Goal: Information Seeking & Learning: Learn about a topic

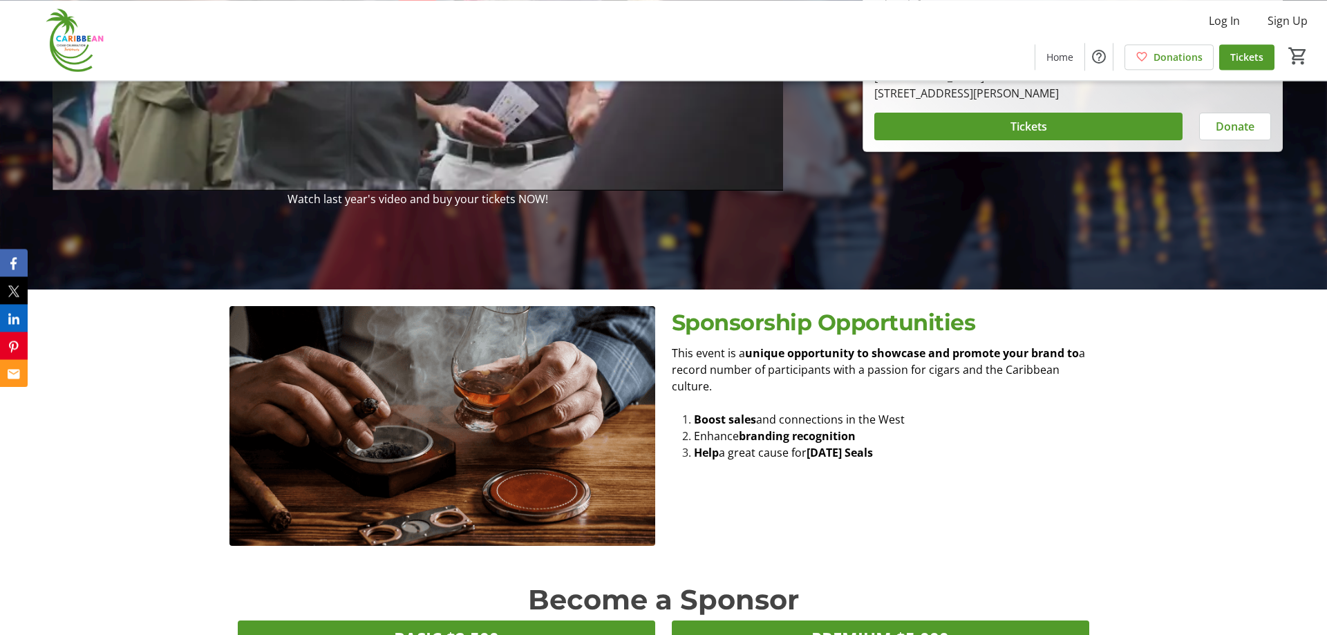
scroll to position [493, 0]
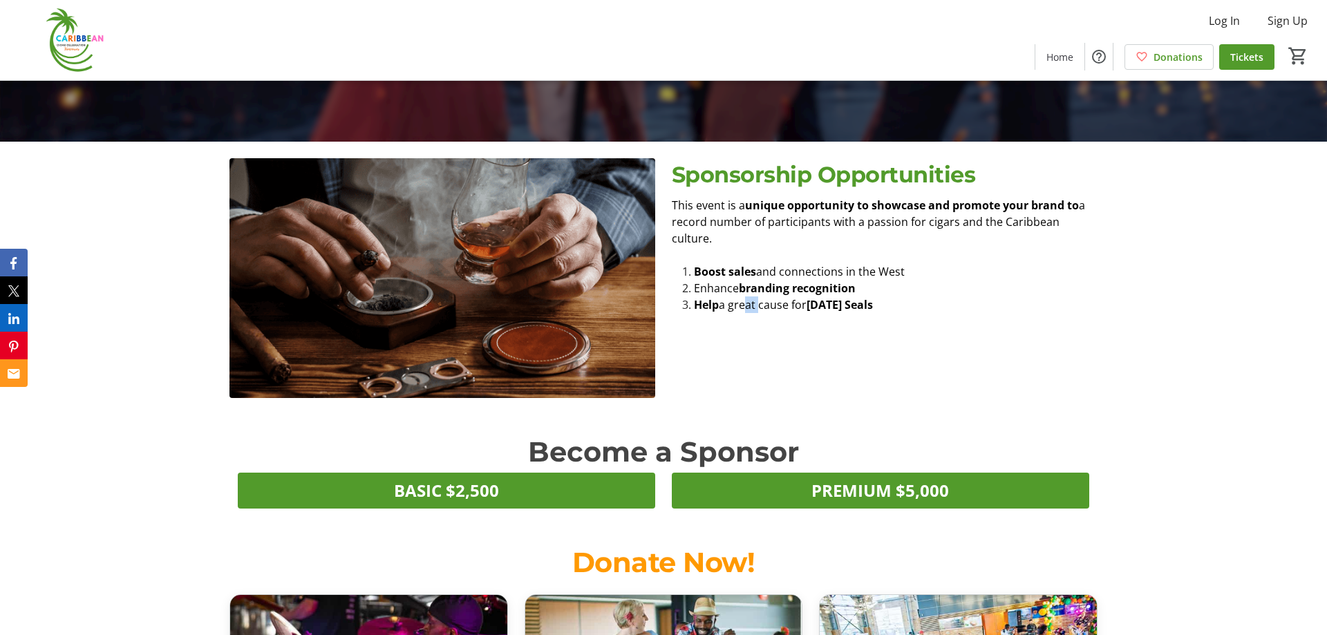
drag, startPoint x: 744, startPoint y: 287, endPoint x: 819, endPoint y: 292, distance: 74.8
click at [805, 297] on span "a great cause for" at bounding box center [763, 304] width 88 height 15
drag, startPoint x: 847, startPoint y: 285, endPoint x: 881, endPoint y: 282, distance: 34.7
click at [869, 297] on strong "[DATE] Seals" at bounding box center [840, 304] width 66 height 15
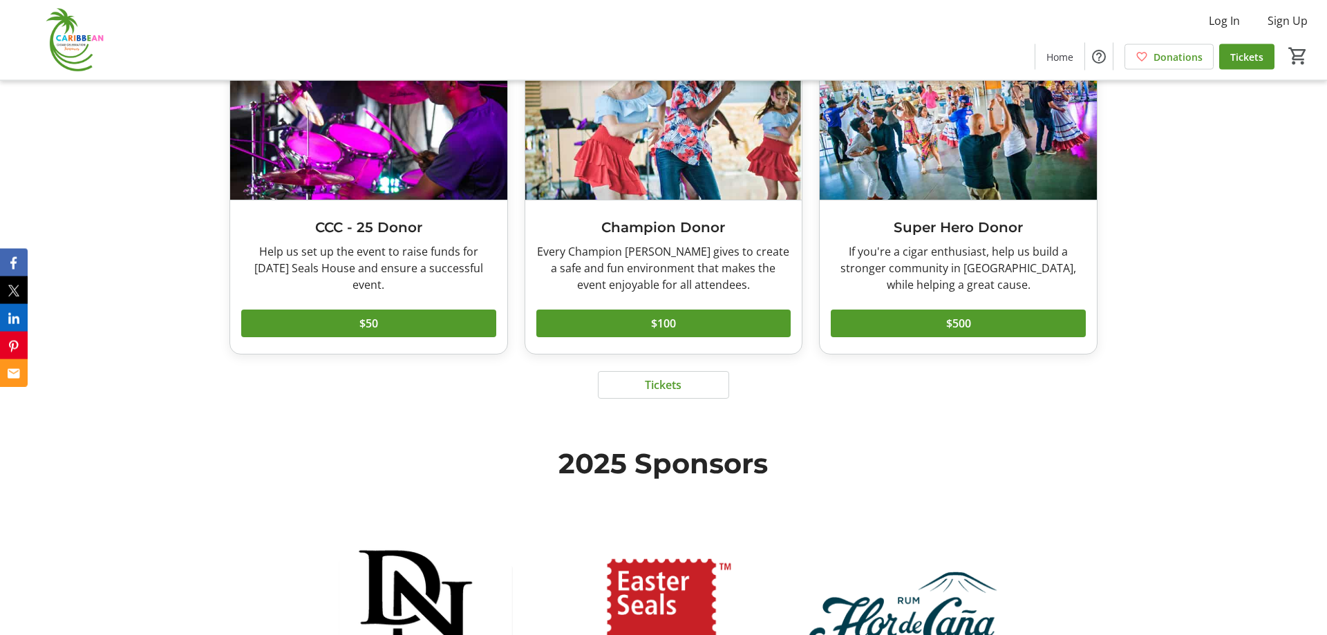
scroll to position [1057, 0]
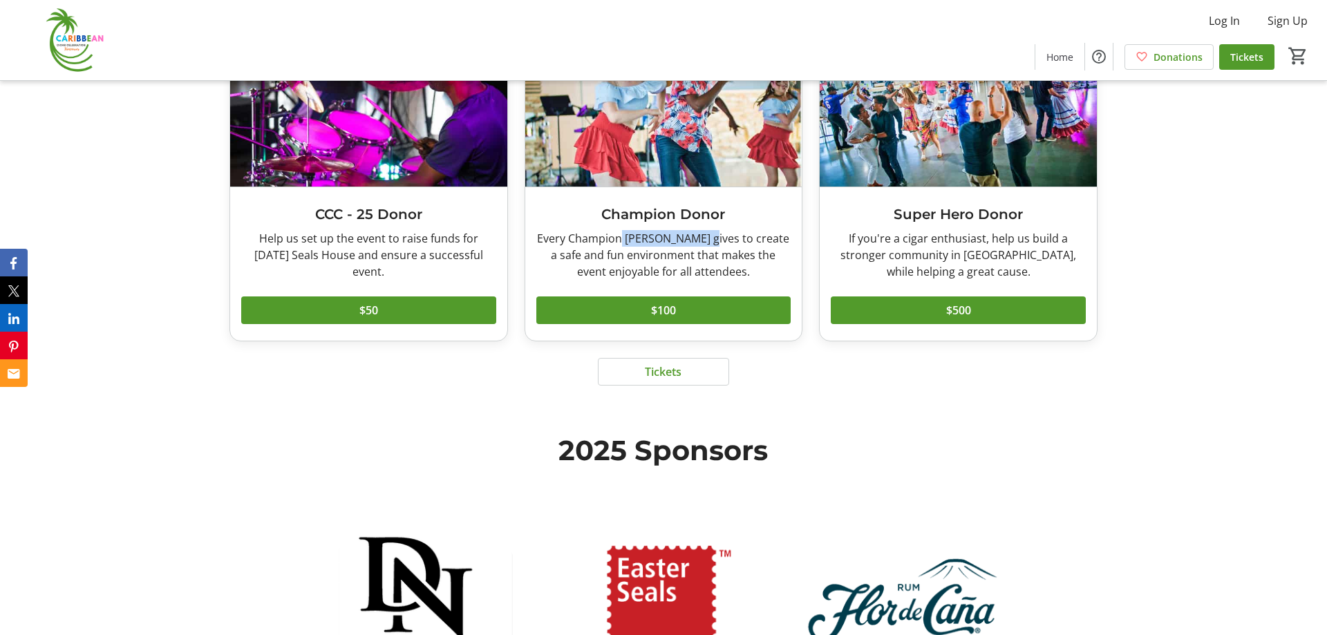
drag, startPoint x: 619, startPoint y: 246, endPoint x: 752, endPoint y: 247, distance: 132.7
click at [737, 245] on div "Every Champion [PERSON_NAME] gives to create a safe and fun environment that ma…" at bounding box center [663, 255] width 255 height 50
drag, startPoint x: 741, startPoint y: 263, endPoint x: 785, endPoint y: 264, distance: 44.2
click at [784, 263] on div "Every Champion [PERSON_NAME] gives to create a safe and fun environment that ma…" at bounding box center [663, 255] width 255 height 50
drag, startPoint x: 716, startPoint y: 257, endPoint x: 786, endPoint y: 256, distance: 69.8
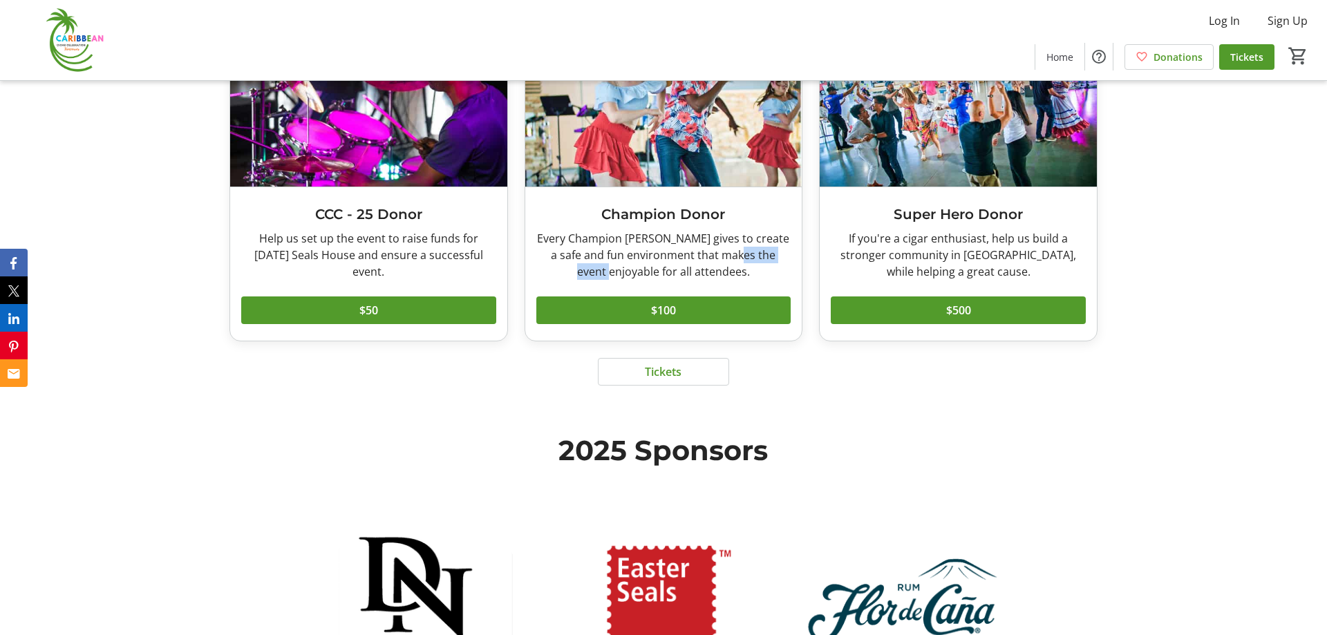
click at [786, 256] on div "Every Champion [PERSON_NAME] gives to create a safe and fun environment that ma…" at bounding box center [663, 255] width 255 height 50
drag, startPoint x: 701, startPoint y: 254, endPoint x: 723, endPoint y: 251, distance: 22.4
click at [724, 251] on div "Every Champion [PERSON_NAME] gives to create a safe and fun environment that ma…" at bounding box center [663, 255] width 255 height 50
click at [771, 261] on div "Every Champion [PERSON_NAME] gives to create a safe and fun environment that ma…" at bounding box center [663, 255] width 255 height 50
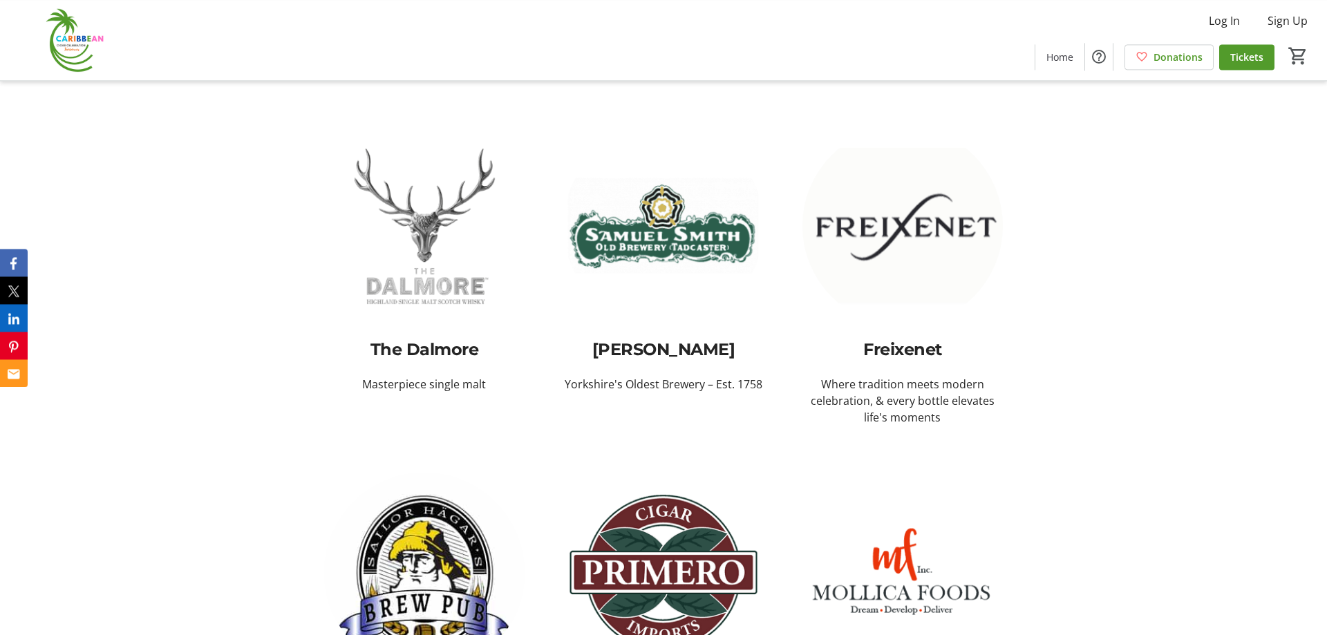
scroll to position [3877, 0]
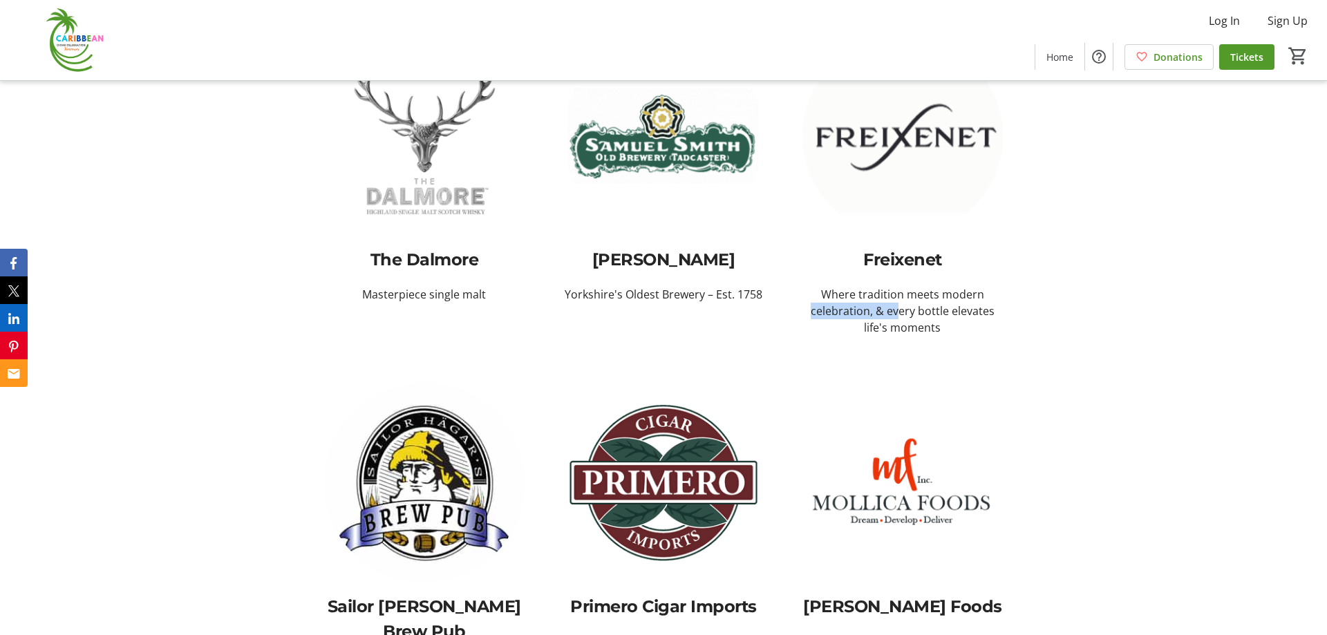
drag, startPoint x: 984, startPoint y: 284, endPoint x: 1026, endPoint y: 324, distance: 58.2
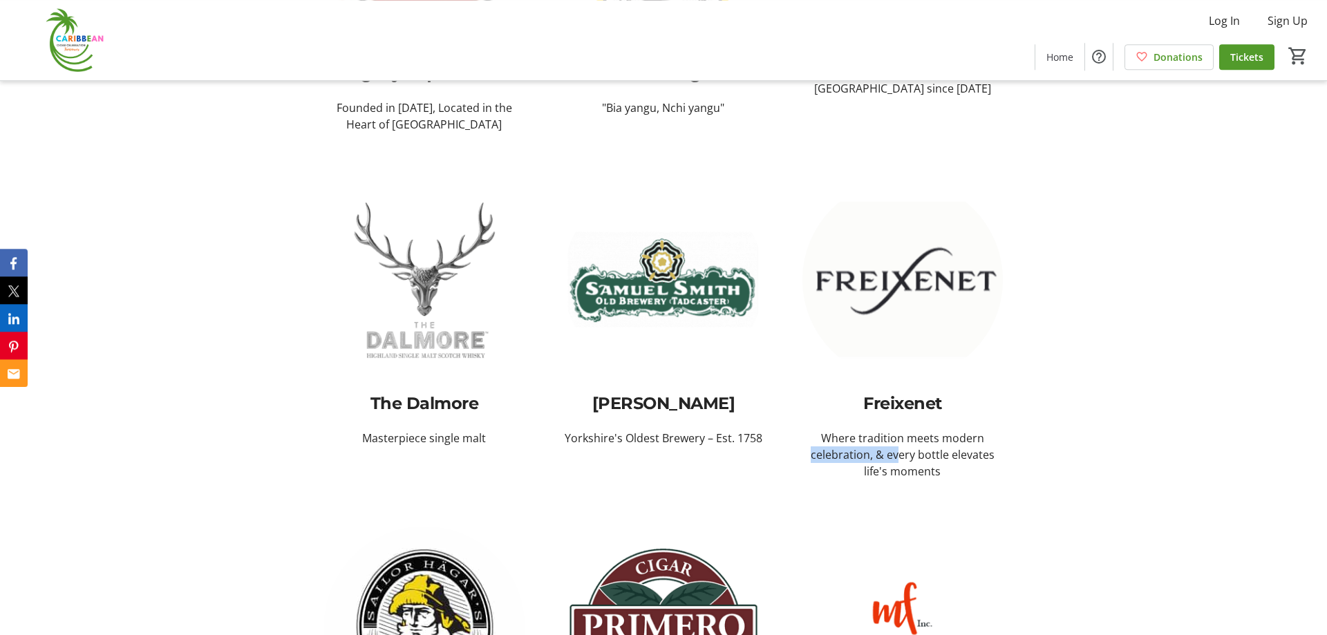
scroll to position [3754, 0]
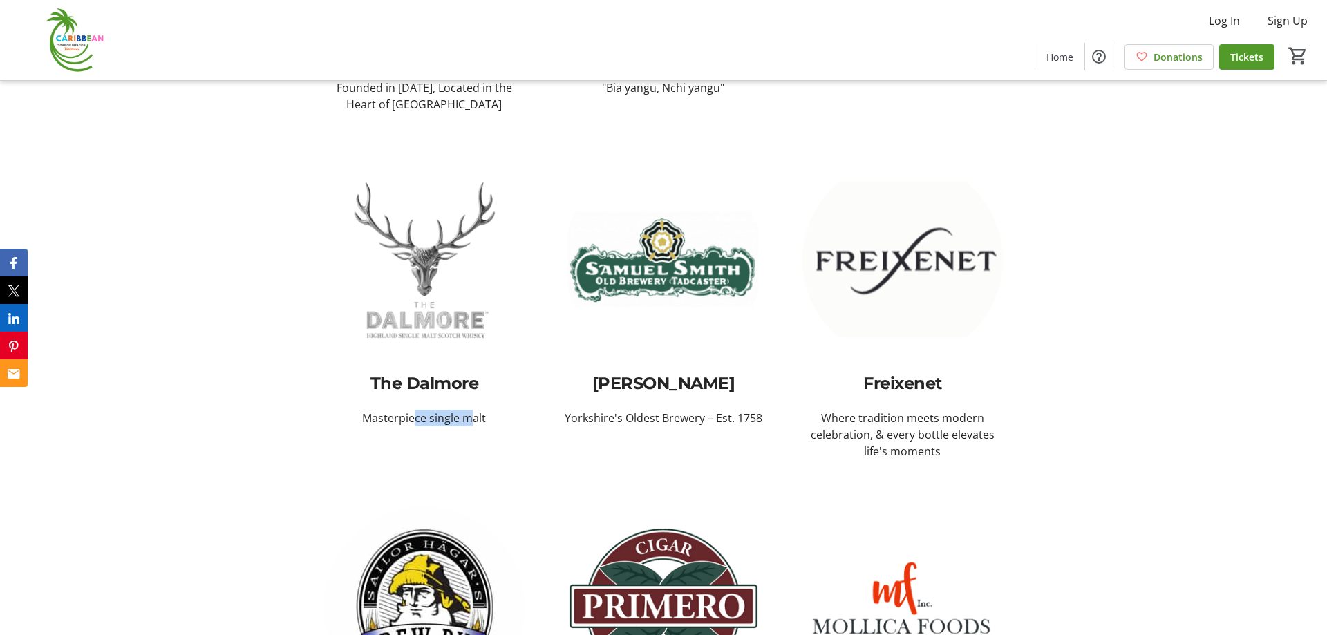
drag, startPoint x: 413, startPoint y: 397, endPoint x: 494, endPoint y: 399, distance: 81.6
click at [476, 410] on p "Masterpiece single malt" at bounding box center [424, 418] width 200 height 17
click at [386, 410] on p "Masterpiece single malt" at bounding box center [424, 418] width 200 height 17
drag, startPoint x: 927, startPoint y: 395, endPoint x: 975, endPoint y: 402, distance: 48.9
click at [975, 410] on p "Where tradition meets modern celebration, & every bottle elevates life's moments" at bounding box center [902, 435] width 200 height 50
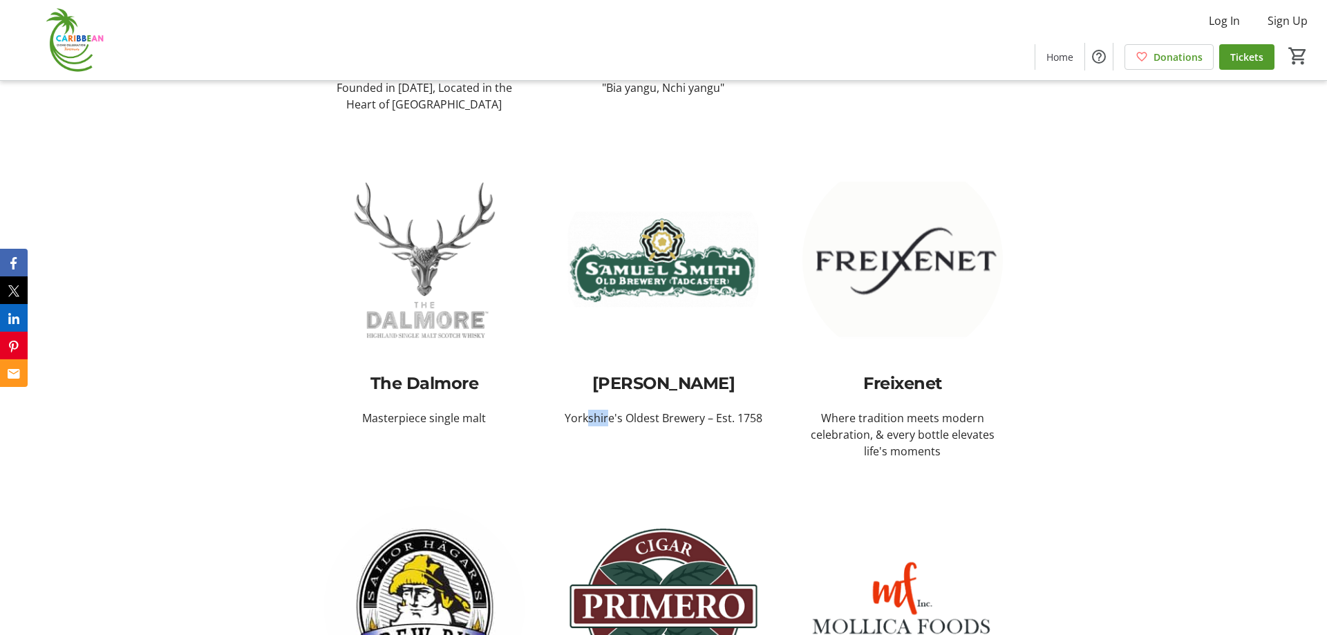
drag, startPoint x: 672, startPoint y: 402, endPoint x: 742, endPoint y: 426, distance: 73.9
click at [717, 410] on p "Yorkshire's Oldest Brewery – Est. 1758" at bounding box center [663, 418] width 200 height 17
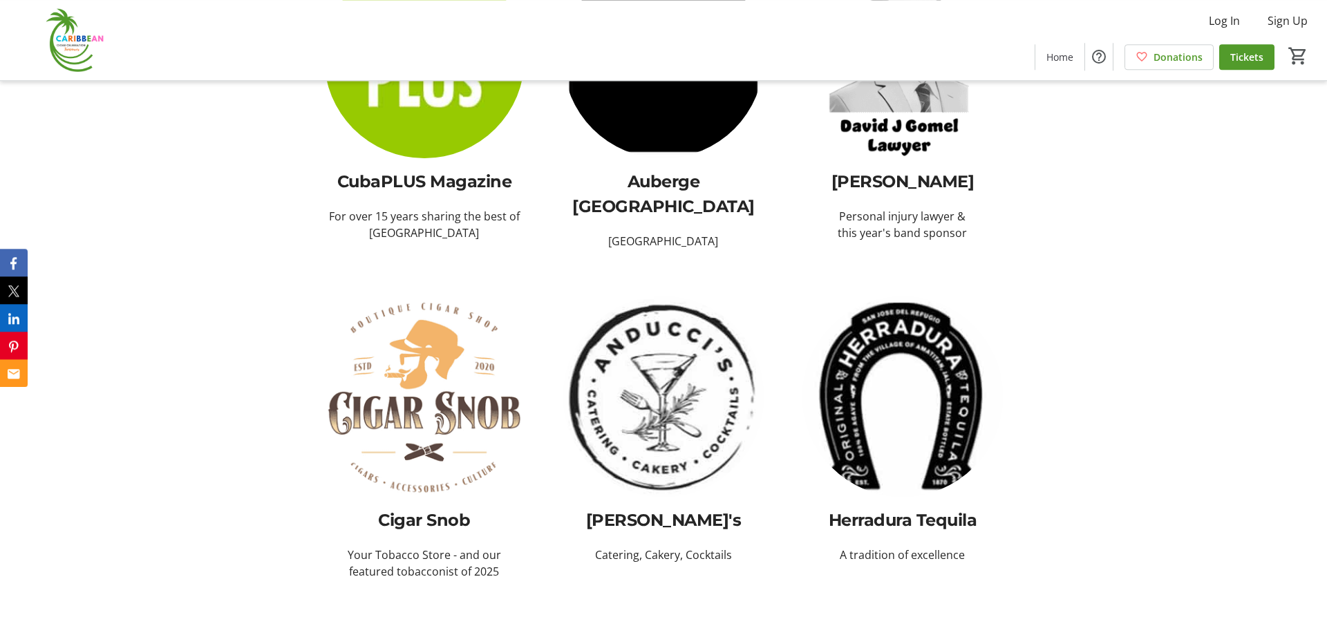
scroll to position [2555, 0]
